Goal: Transaction & Acquisition: Purchase product/service

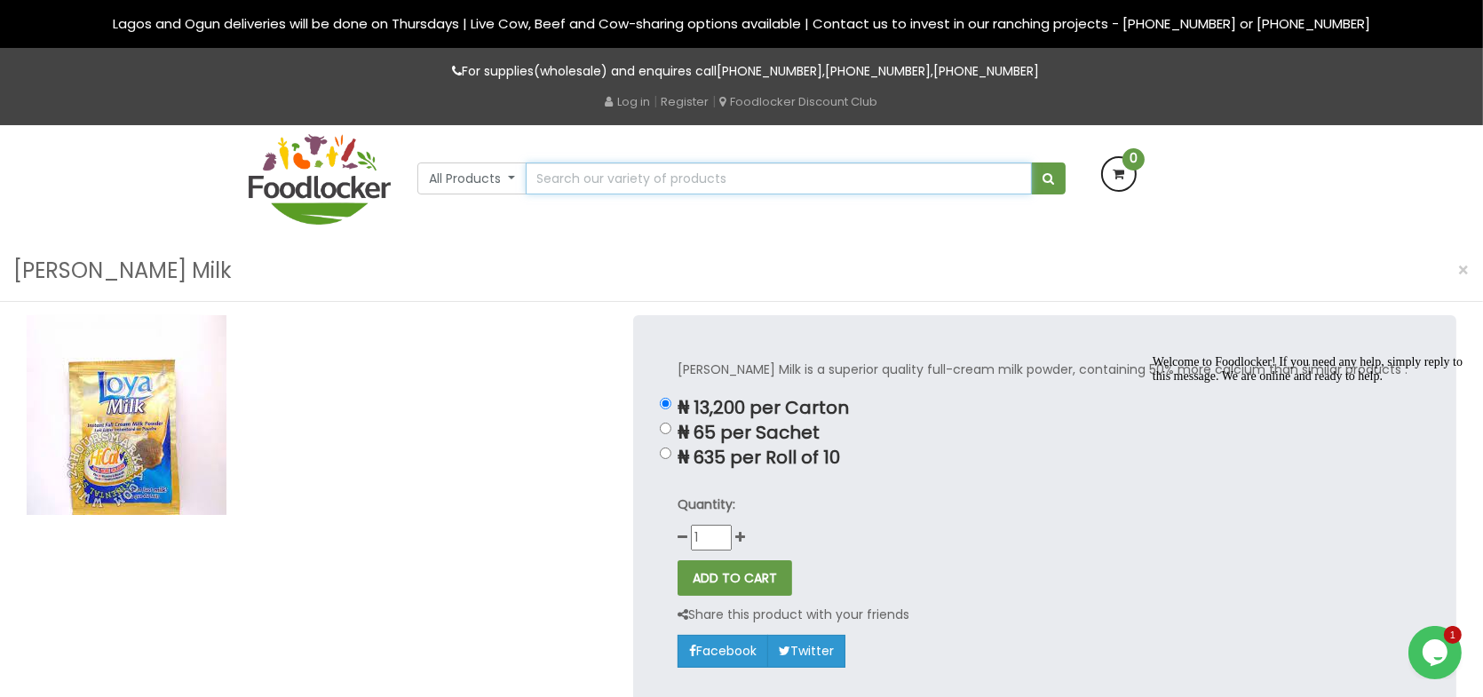
click at [640, 171] on input "text" at bounding box center [779, 179] width 506 height 32
type input "loya milk"
click at [1031, 163] on button "submit" at bounding box center [1048, 179] width 35 height 32
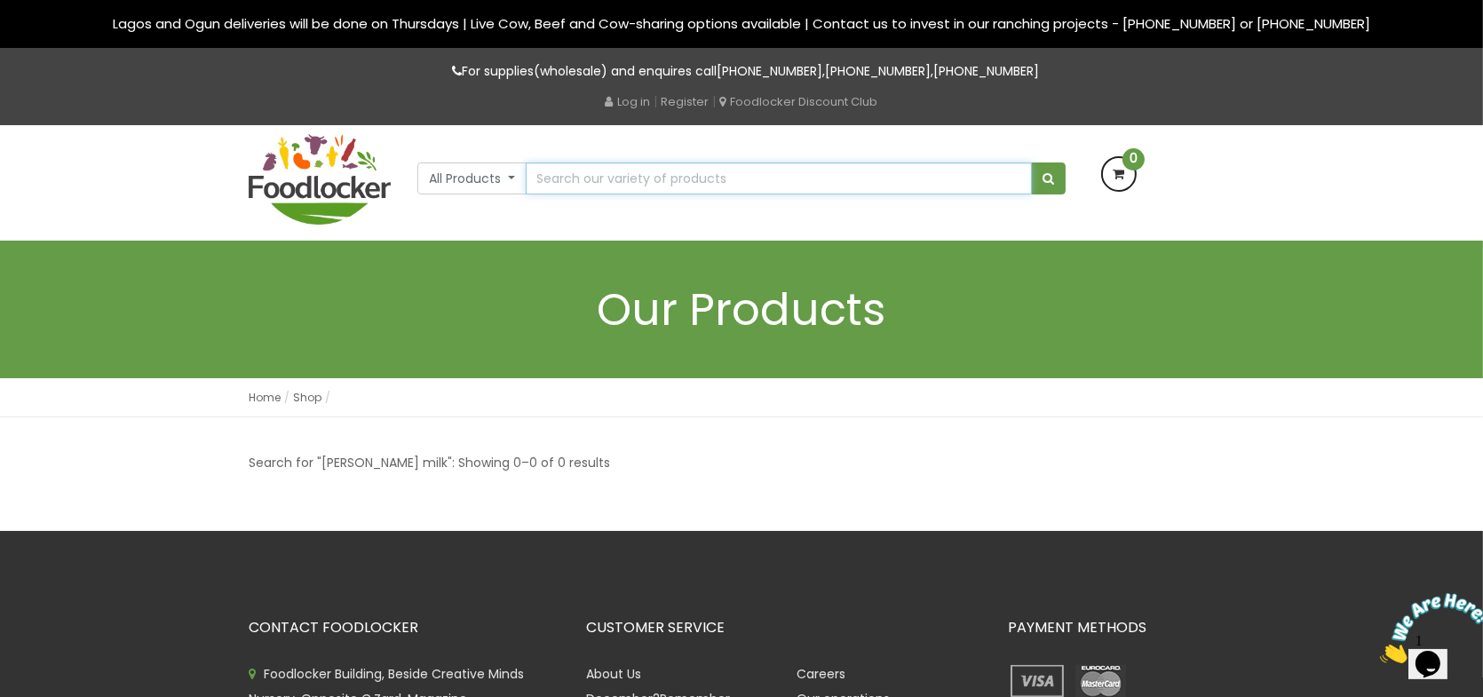
click at [631, 171] on input "text" at bounding box center [779, 179] width 506 height 32
type input "[PERSON_NAME]"
click at [1031, 163] on button "submit" at bounding box center [1048, 179] width 35 height 32
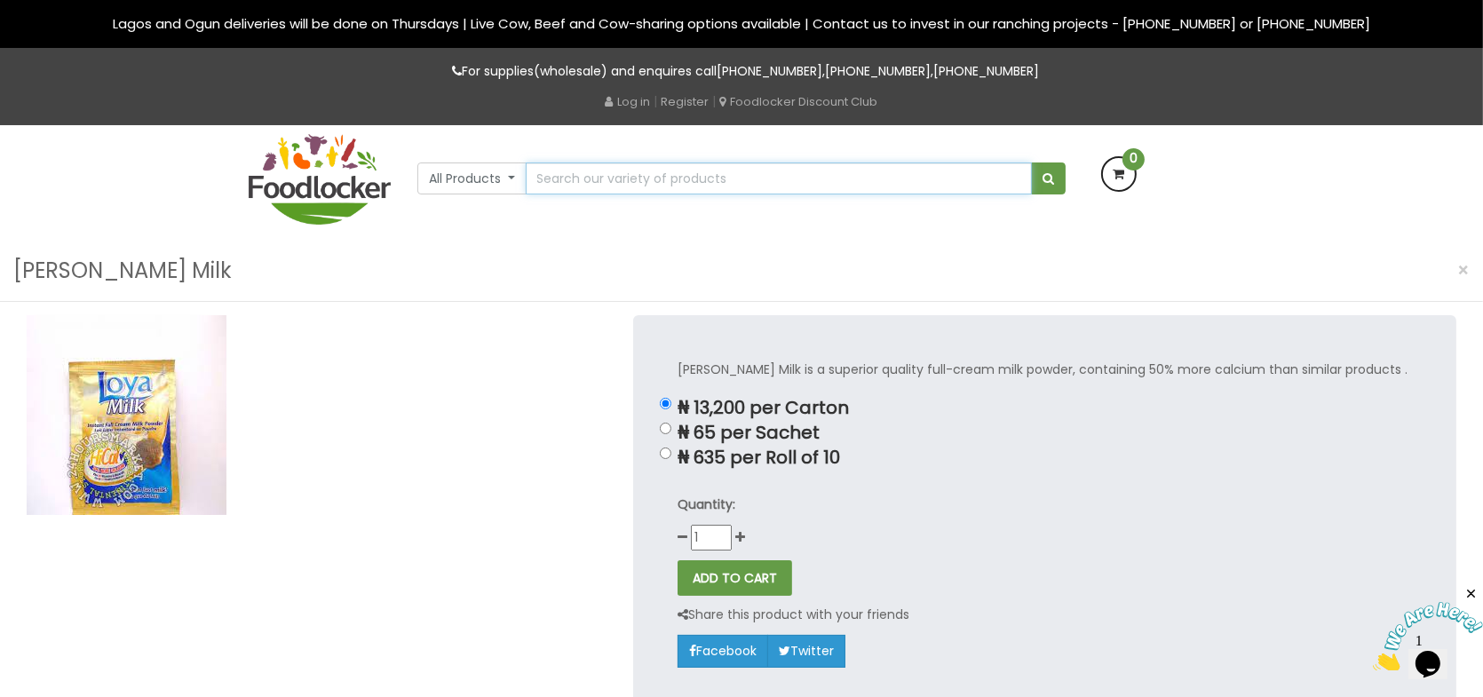
click at [607, 187] on input "text" at bounding box center [779, 179] width 506 height 32
type input "loyal"
click at [1031, 163] on button "submit" at bounding box center [1048, 179] width 35 height 32
click at [333, 171] on img at bounding box center [320, 179] width 142 height 91
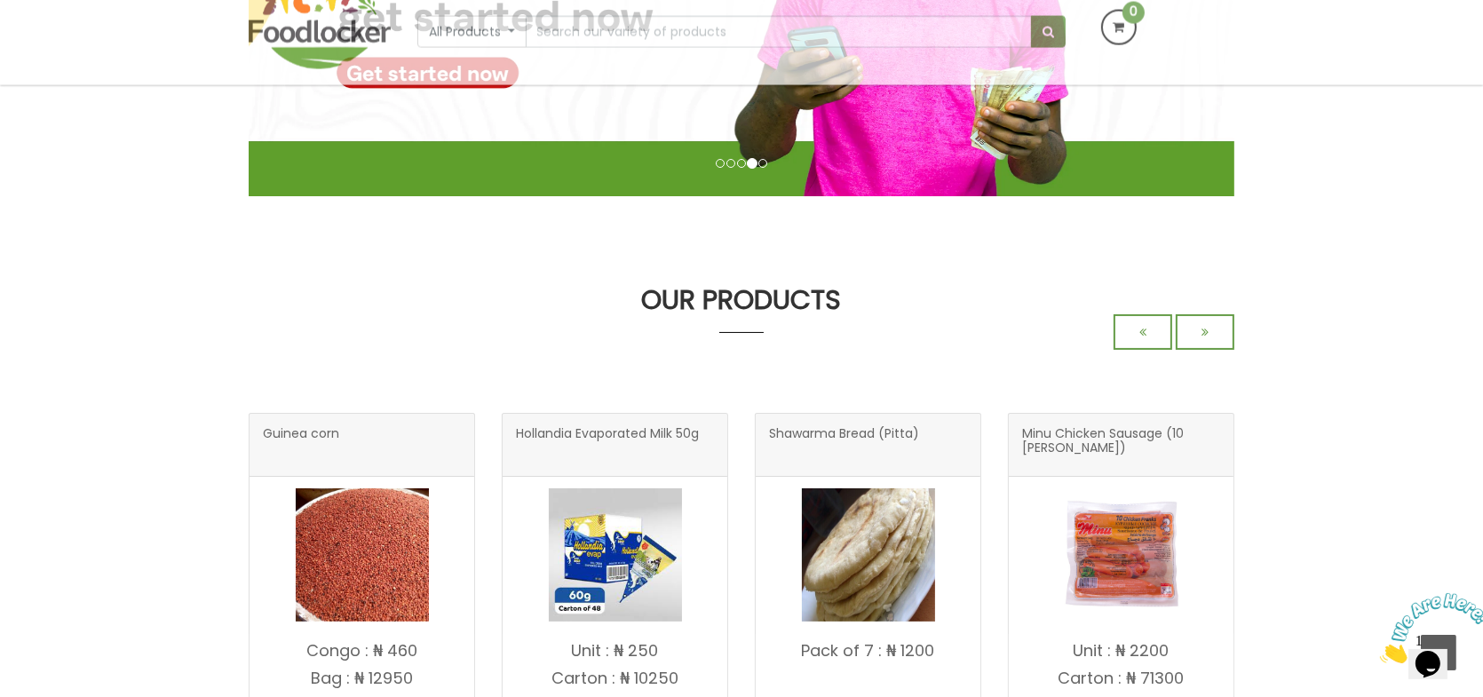
scroll to position [296, 0]
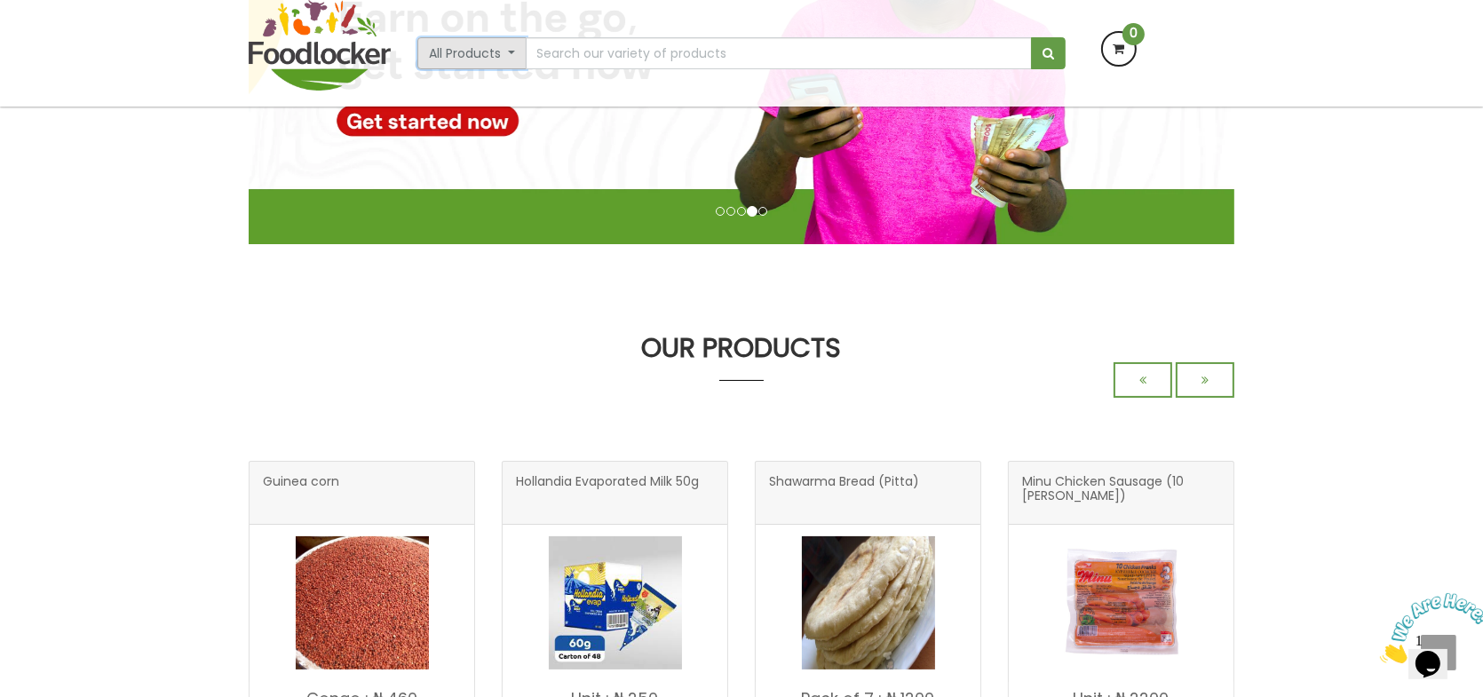
click at [474, 54] on button "All Products" at bounding box center [471, 53] width 109 height 32
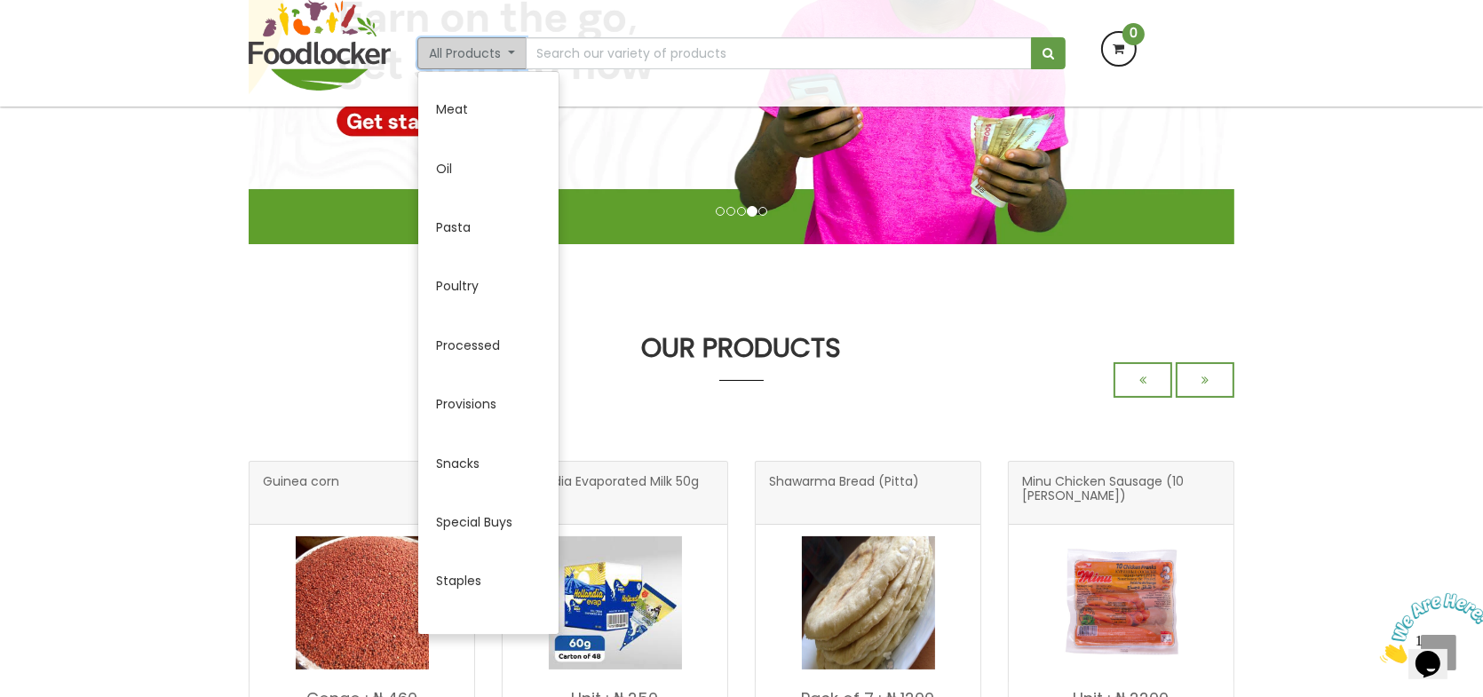
scroll to position [591, 0]
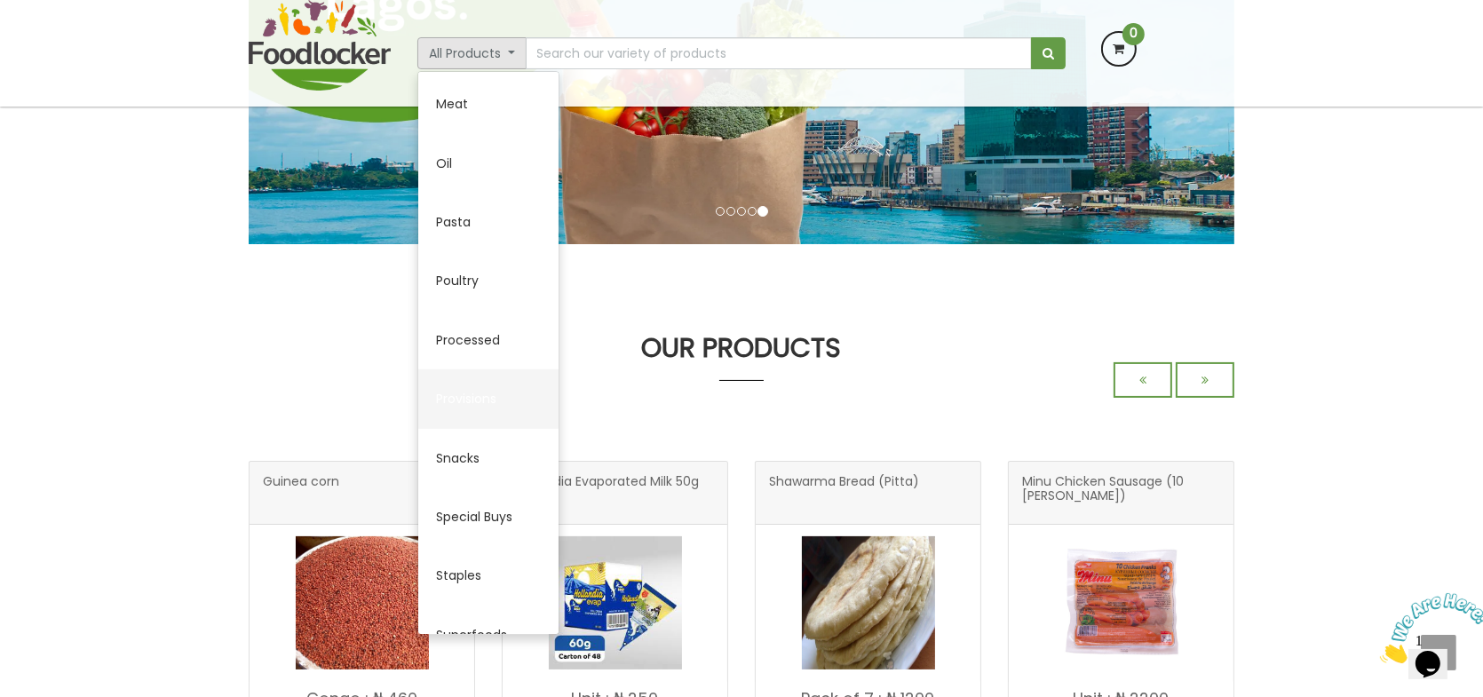
click at [481, 398] on link "Provisions" at bounding box center [488, 398] width 140 height 59
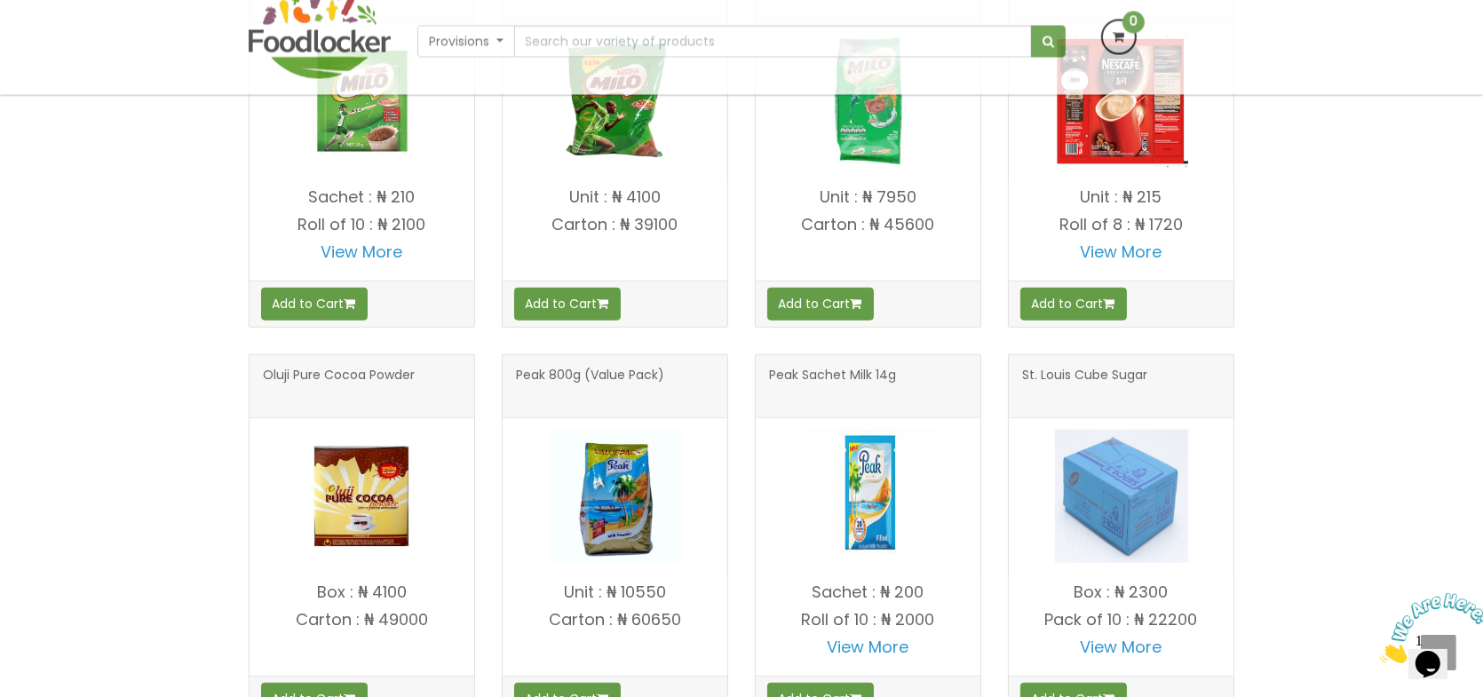
scroll to position [740, 0]
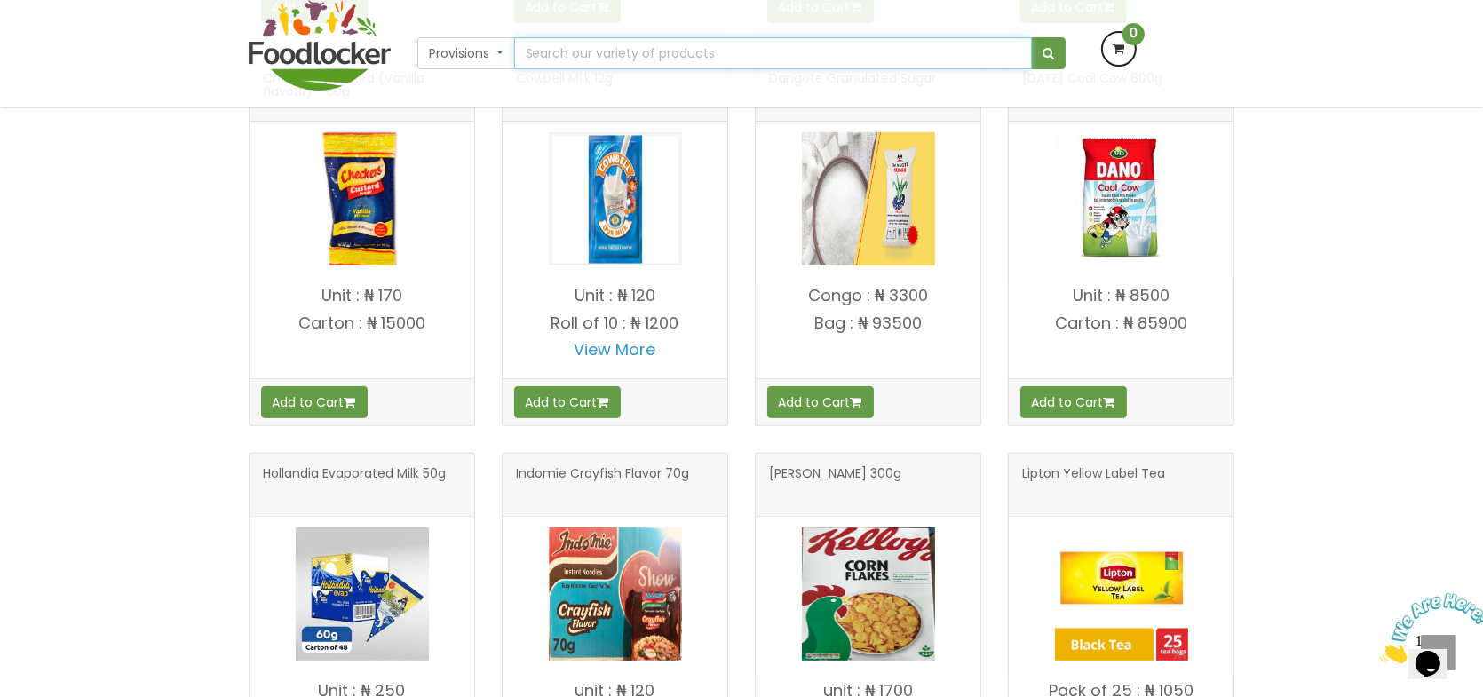
click at [775, 50] on input "text" at bounding box center [773, 53] width 518 height 32
type input "milk"
click at [1031, 37] on button "submit" at bounding box center [1048, 53] width 35 height 32
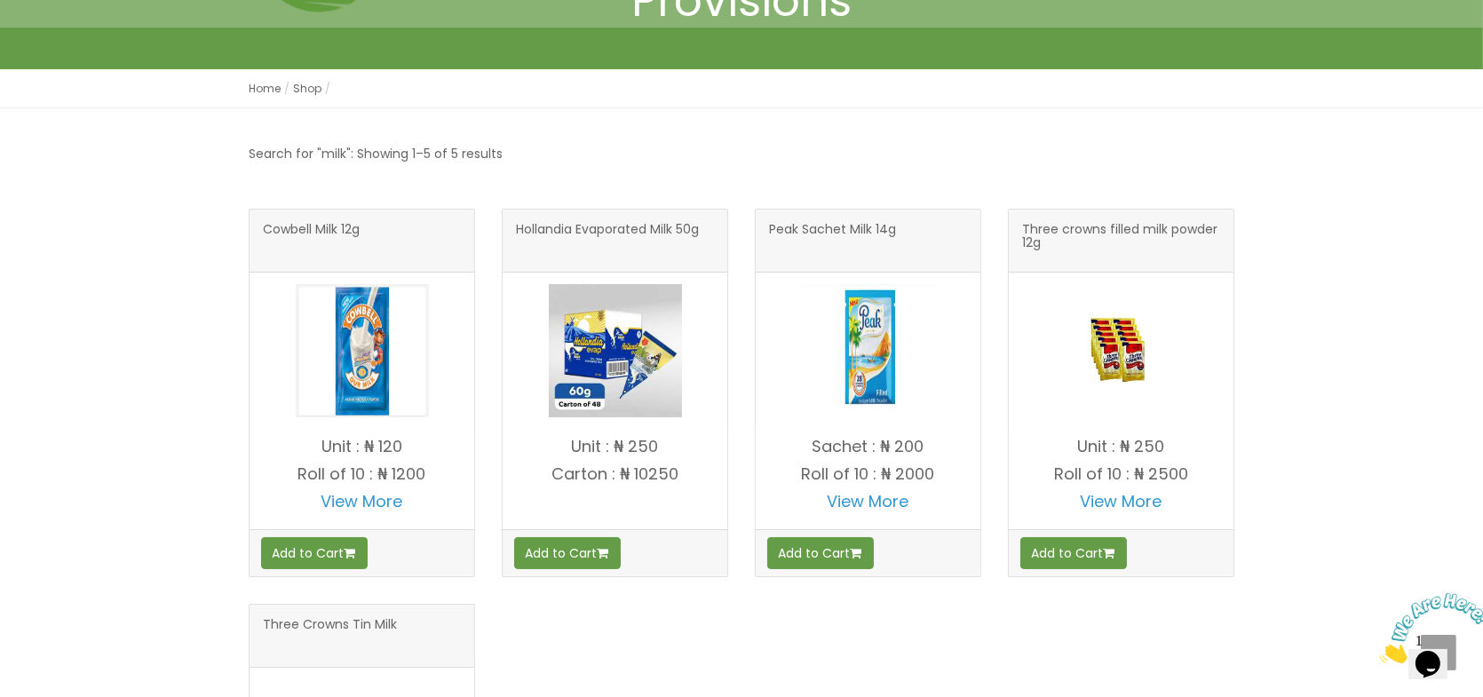
scroll to position [147, 0]
